Goal: Communication & Community: Answer question/provide support

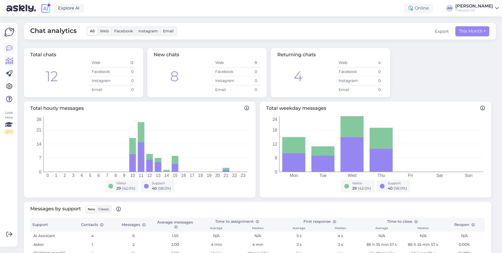
click at [10, 47] on icon at bounding box center [9, 48] width 6 height 6
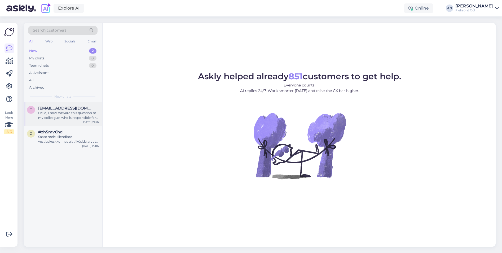
click at [62, 112] on div "Hello, I now forward this question to my colleague, who is responsible for this…" at bounding box center [68, 115] width 60 height 10
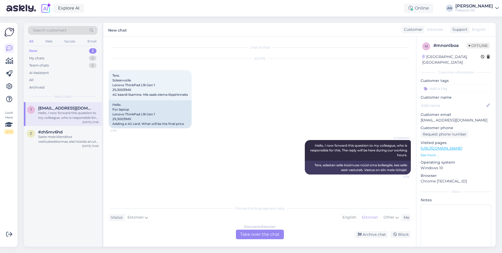
click at [257, 231] on div "Estonian to Estonian Take over the chat" at bounding box center [260, 234] width 48 height 10
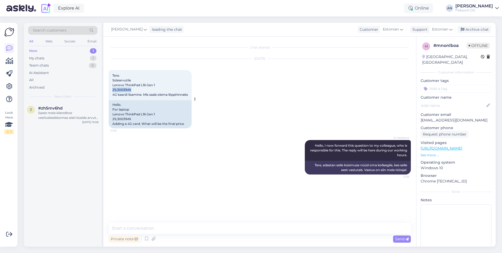
drag, startPoint x: 133, startPoint y: 89, endPoint x: 111, endPoint y: 89, distance: 21.7
click at [111, 89] on div "Tere. Sülearvutile Lenovo ThinkPad L16 Gen 1 21L30031MX 4G kaardi lisamine. Mis…" at bounding box center [150, 85] width 83 height 30
drag, startPoint x: 111, startPoint y: 89, endPoint x: 126, endPoint y: 90, distance: 14.8
copy span "21L30031MX"
click at [215, 226] on textarea at bounding box center [260, 227] width 302 height 11
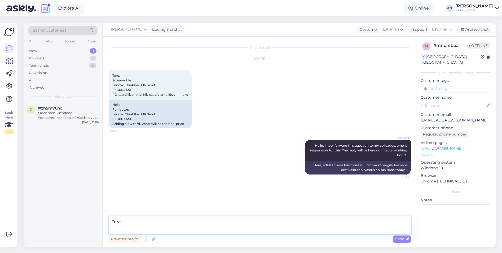
paste textarea "[URL][DOMAIN_NAME]"
click at [135, 222] on textarea "Tere [URL][DOMAIN_NAME]" at bounding box center [260, 224] width 302 height 17
drag, startPoint x: 255, startPoint y: 228, endPoint x: 93, endPoint y: 228, distance: 162.1
click at [93, 228] on div "Search customers All Web Socials Email New 1 My chats 1 Team chats 0 AI Assista…" at bounding box center [259, 135] width 471 height 224
click at [220, 220] on textarea "Tere! Lingitud mudelile sobib see 4G modem: [URL][DOMAIN_NAME]" at bounding box center [260, 224] width 302 height 17
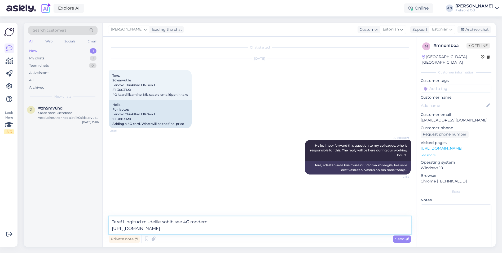
type textarea "Tere! Lingitud mudelile sobib see 4G modem: [URL][DOMAIN_NAME]"
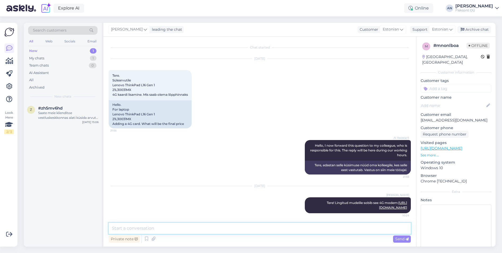
scroll to position [6, 0]
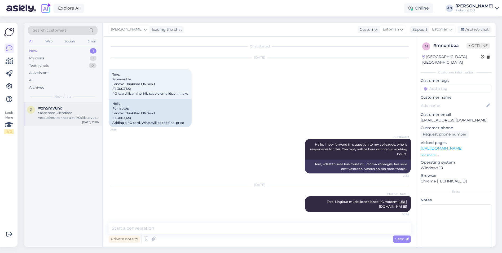
click at [61, 114] on div "Saate meie klienditoe vestluskeskkonnas alati küsida arvuti päris pilte." at bounding box center [68, 115] width 60 height 10
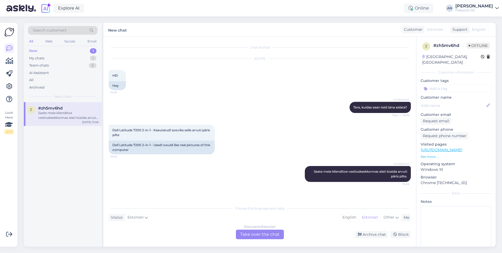
click at [462, 147] on link "[URL][DOMAIN_NAME]" at bounding box center [441, 149] width 42 height 5
click at [207, 76] on div "[DATE] HEi 15:06 Hey" at bounding box center [260, 74] width 302 height 43
